Goal: Information Seeking & Learning: Find specific fact

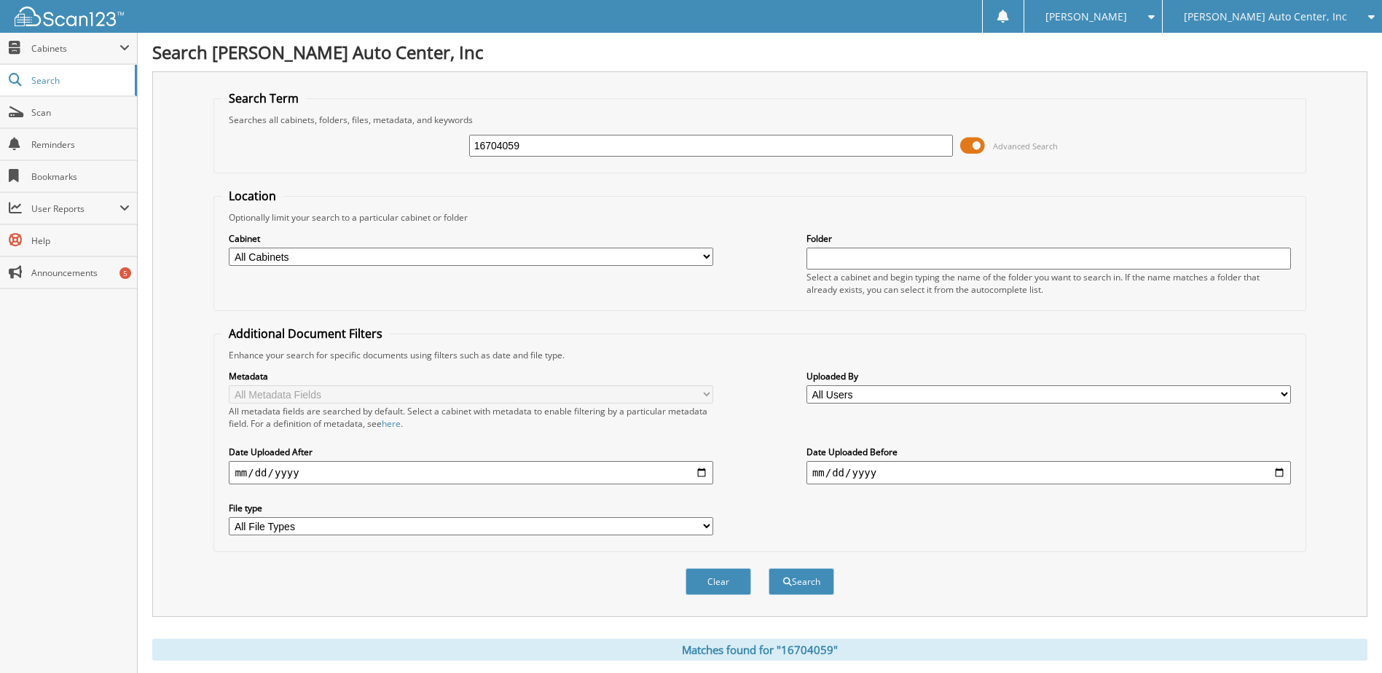
click at [562, 150] on input "16704059" at bounding box center [711, 146] width 484 height 22
paste input "8112908"
type input "18112908"
click at [768, 568] on button "Search" at bounding box center [801, 581] width 66 height 27
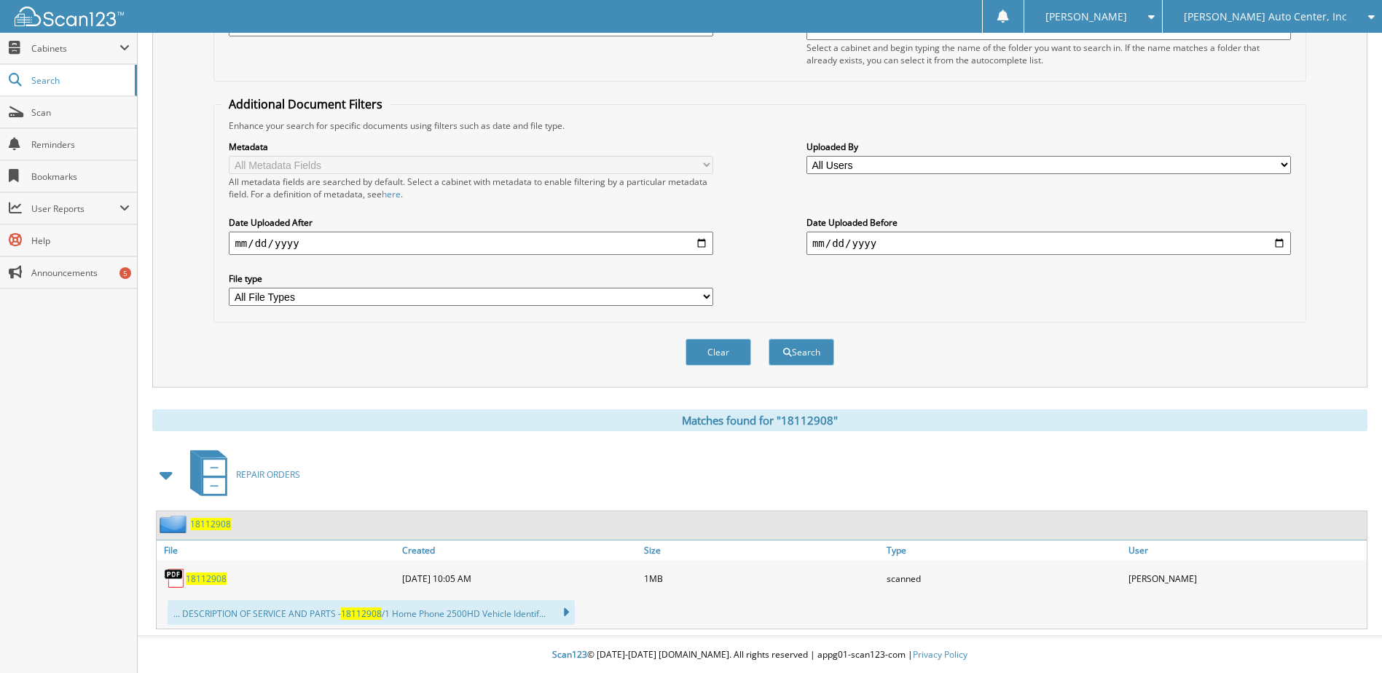
click at [202, 575] on span "18112908" at bounding box center [206, 578] width 41 height 12
